Goal: Find specific page/section: Find specific page/section

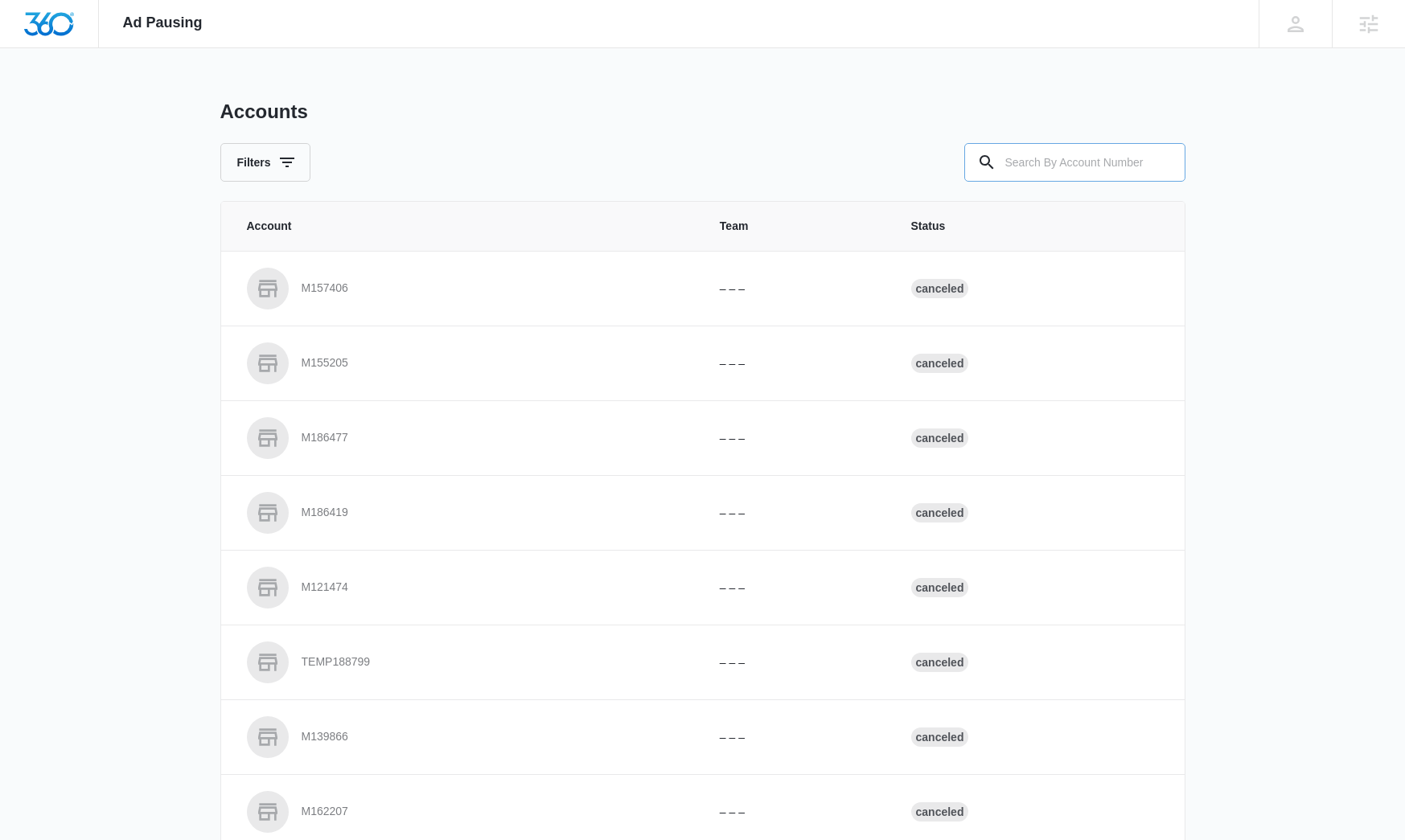
click at [1040, 152] on input "text" at bounding box center [1074, 162] width 221 height 38
click at [1123, 166] on input "text" at bounding box center [1074, 162] width 221 height 38
paste input "M334385"
type input "M334385"
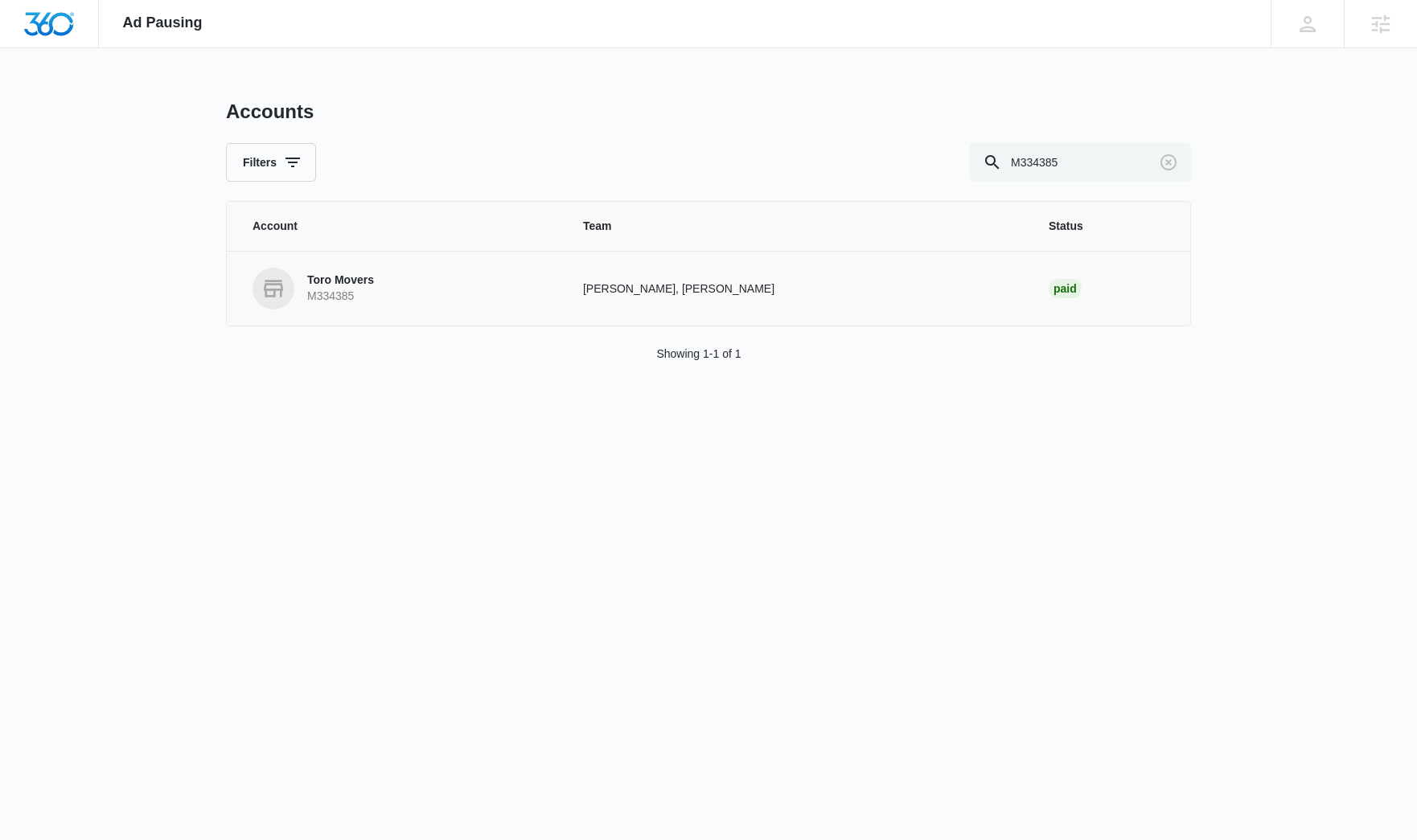
click at [362, 277] on p "Toro Movers" at bounding box center [341, 280] width 67 height 16
